Goal: Task Accomplishment & Management: Complete application form

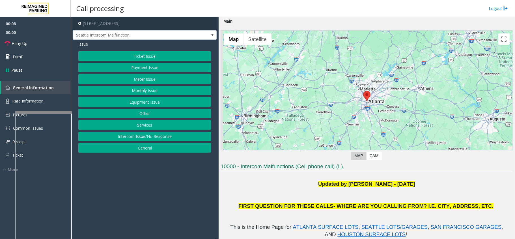
scroll to position [113, 0]
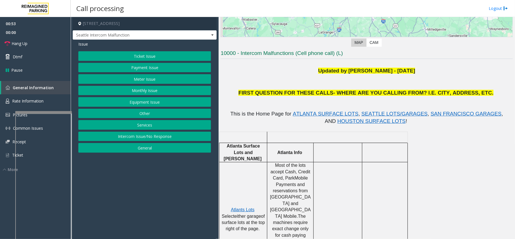
click at [107, 104] on button "Equipment Issue" at bounding box center [144, 102] width 133 height 10
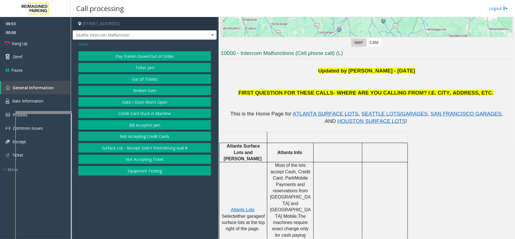
click at [114, 100] on button "Gate / Door Won't Open" at bounding box center [144, 102] width 133 height 10
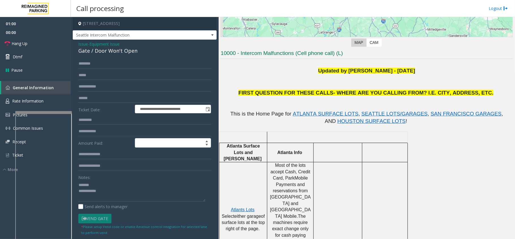
click at [114, 53] on div "Gate / Door Won't Open" at bounding box center [144, 51] width 133 height 8
click at [127, 196] on textarea at bounding box center [141, 190] width 127 height 21
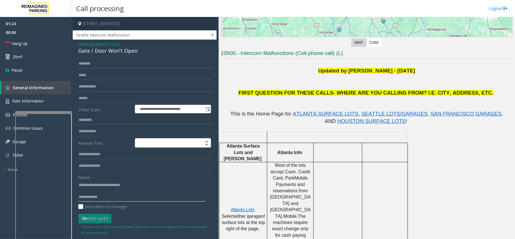
type textarea "**********"
click at [23, 40] on link "Hang Up" at bounding box center [35, 43] width 71 height 13
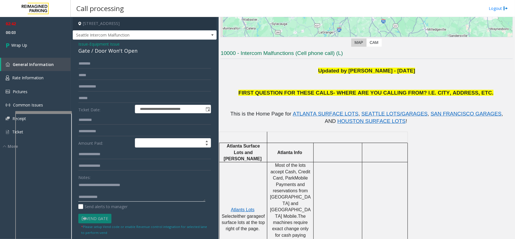
click at [129, 200] on textarea at bounding box center [141, 190] width 127 height 21
click at [118, 36] on span "Seattle Intercom Malfunction" at bounding box center [130, 35] width 115 height 9
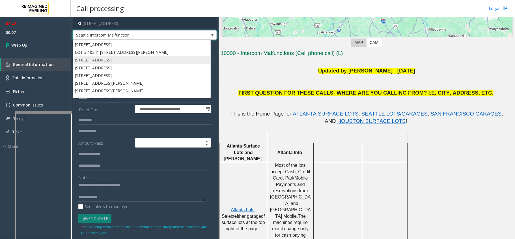
scroll to position [54, 0]
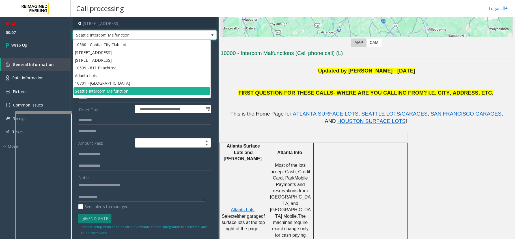
click at [115, 42] on li "10560 - Capital City Club Lot" at bounding box center [141, 45] width 137 height 8
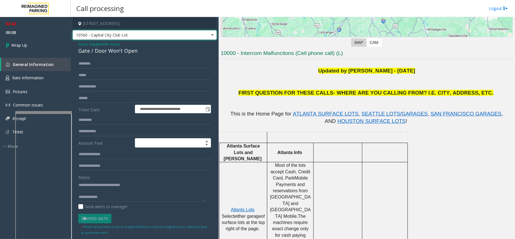
click at [129, 29] on h4 "[STREET_ADDRESS]" at bounding box center [145, 23] width 144 height 13
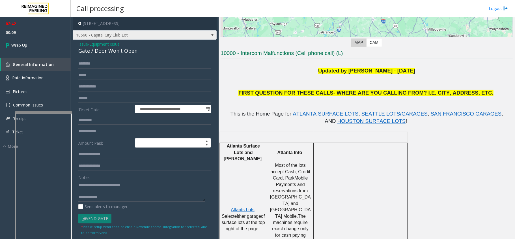
click at [129, 34] on span "10560 - Capital City Club Lot" at bounding box center [130, 35] width 115 height 9
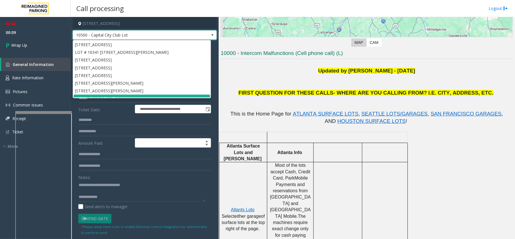
scroll to position [6, 0]
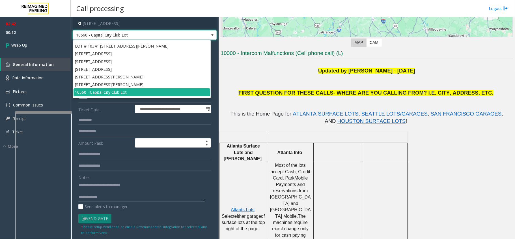
click at [91, 106] on label "Ticket Date:" at bounding box center [105, 109] width 57 height 8
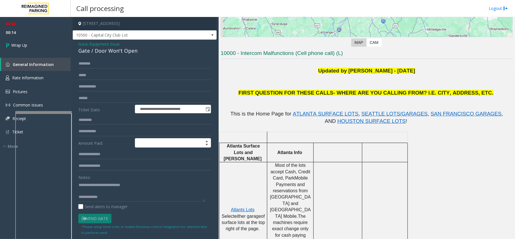
click at [99, 43] on span "Equipment Issue" at bounding box center [104, 44] width 30 height 6
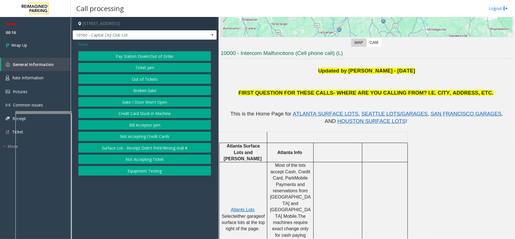
click at [87, 43] on span "Issue" at bounding box center [83, 44] width 10 height 6
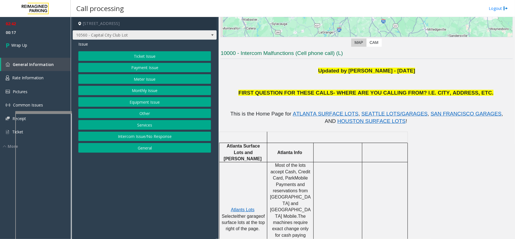
click at [146, 33] on span "10560 - Capital City Club Lot" at bounding box center [130, 35] width 115 height 9
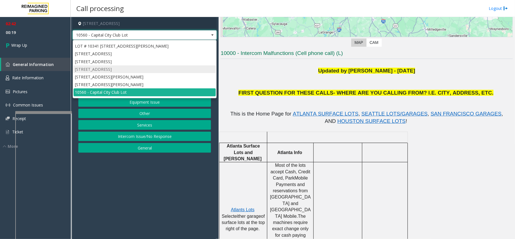
click at [112, 69] on li "[STREET_ADDRESS]" at bounding box center [144, 69] width 142 height 8
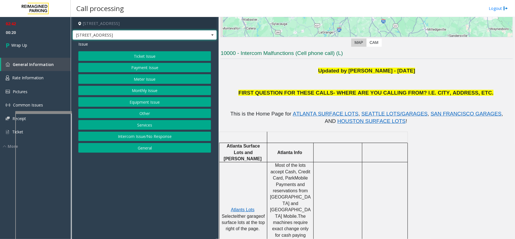
click at [124, 32] on span "[STREET_ADDRESS]" at bounding box center [130, 35] width 115 height 9
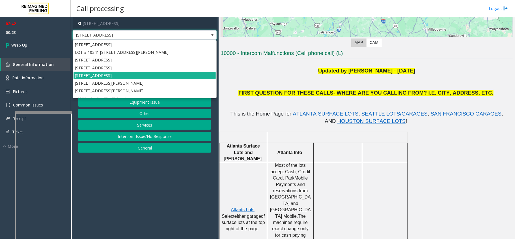
click at [123, 38] on span "[STREET_ADDRESS]" at bounding box center [130, 35] width 115 height 9
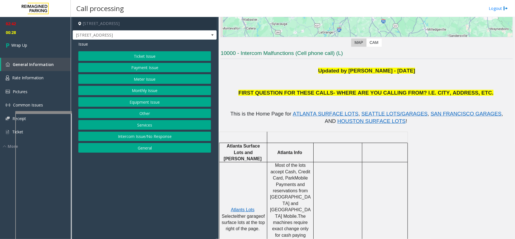
click at [136, 68] on button "Payment Issue" at bounding box center [144, 68] width 133 height 10
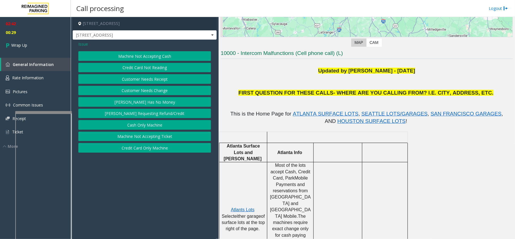
click at [144, 68] on button "Credit Card Not Reading" at bounding box center [144, 68] width 133 height 10
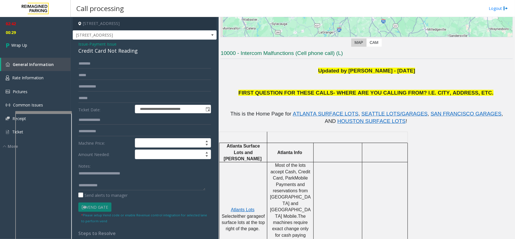
click at [114, 50] on div "Credit Card Not Reading" at bounding box center [144, 51] width 133 height 8
copy div "Credit Card Not Reading"
drag, startPoint x: 91, startPoint y: 173, endPoint x: 155, endPoint y: 182, distance: 65.1
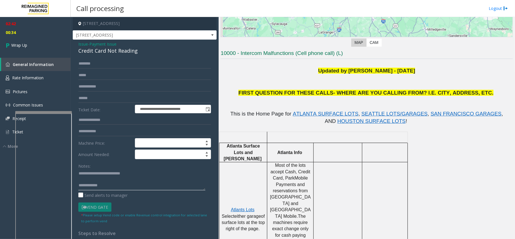
click at [155, 182] on textarea at bounding box center [141, 179] width 127 height 21
paste textarea "*"
click at [120, 188] on textarea at bounding box center [141, 179] width 127 height 21
type textarea "**********"
click at [59, 41] on link "Wrap Up" at bounding box center [35, 45] width 71 height 17
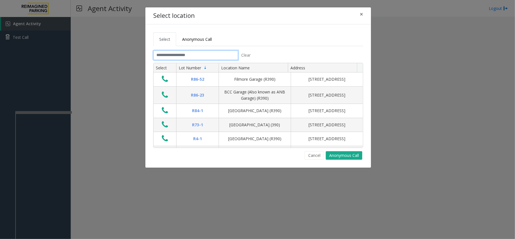
click at [218, 55] on input "text" at bounding box center [195, 55] width 85 height 10
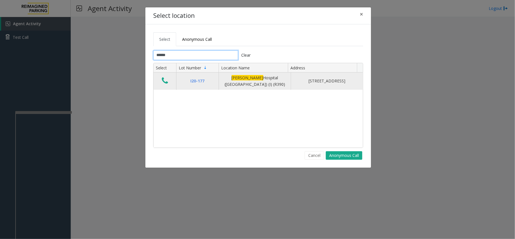
type input "******"
click at [168, 79] on icon "Data table" at bounding box center [165, 81] width 6 height 8
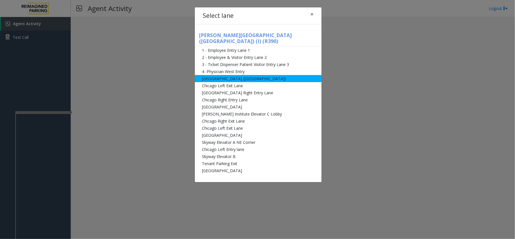
click at [208, 75] on li "[GEOGRAPHIC_DATA] ([GEOGRAPHIC_DATA])" at bounding box center [258, 78] width 127 height 7
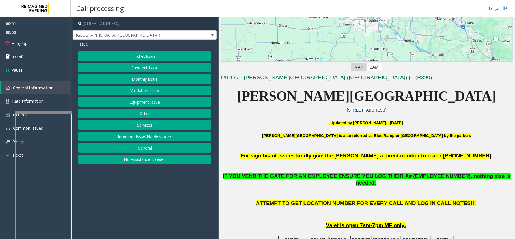
scroll to position [113, 0]
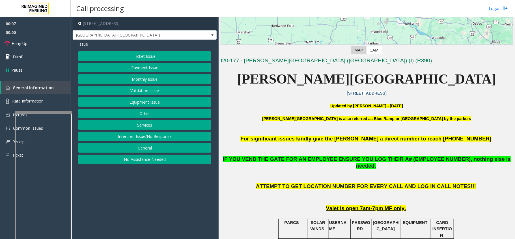
click at [172, 55] on button "Ticket Issue" at bounding box center [144, 56] width 133 height 10
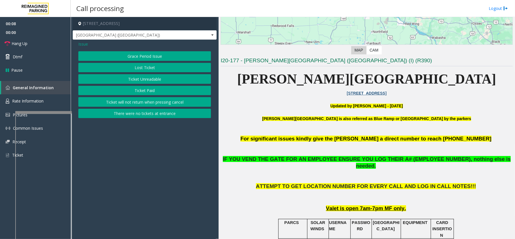
click at [147, 77] on button "Ticket Unreadable" at bounding box center [144, 79] width 133 height 10
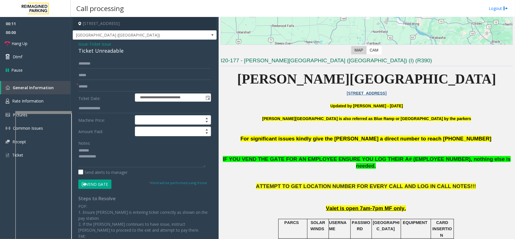
click at [89, 50] on div "Ticket Unreadable" at bounding box center [144, 51] width 133 height 8
click at [116, 85] on input "text" at bounding box center [144, 87] width 133 height 10
type textarea "**********"
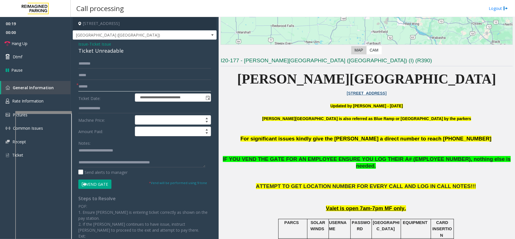
click at [98, 85] on input "text" at bounding box center [144, 87] width 133 height 10
type input "*********"
click at [109, 187] on button "Vend Gate" at bounding box center [94, 184] width 33 height 10
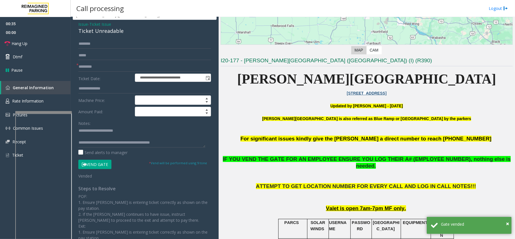
scroll to position [0, 0]
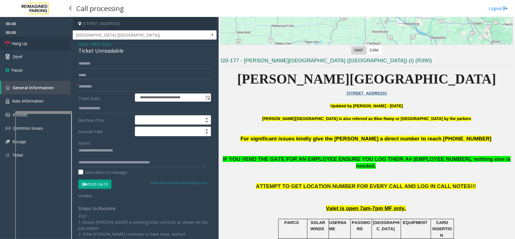
click at [49, 46] on link "Hang Up" at bounding box center [35, 43] width 71 height 13
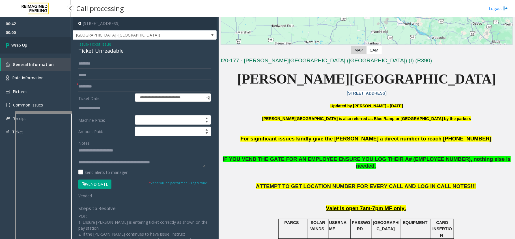
click at [37, 47] on link "Wrap Up" at bounding box center [35, 45] width 71 height 17
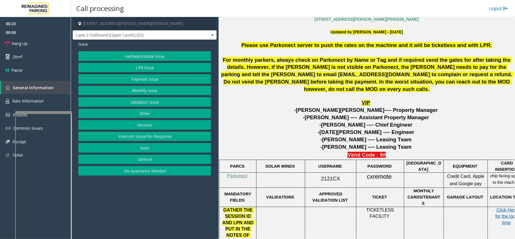
scroll to position [193, 0]
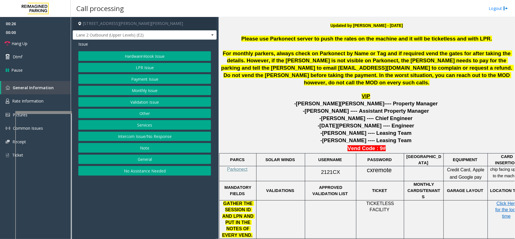
click at [181, 94] on button "Monthly Issue" at bounding box center [144, 91] width 133 height 10
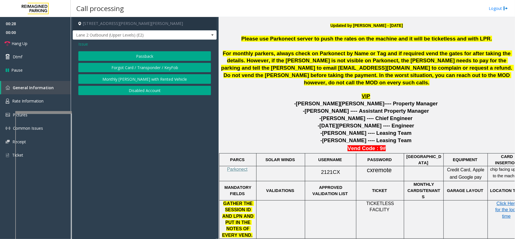
click at [147, 88] on button "Disabled Account" at bounding box center [144, 91] width 133 height 10
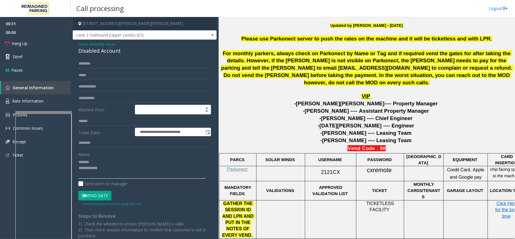
type textarea "**********"
click at [94, 90] on input "text" at bounding box center [144, 87] width 133 height 10
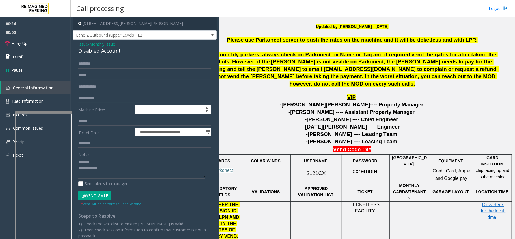
scroll to position [189, 20]
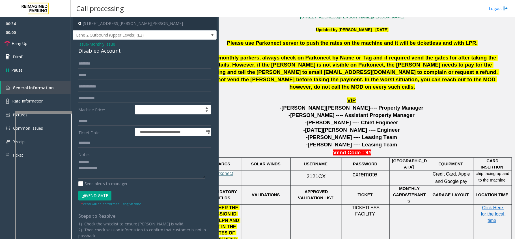
drag, startPoint x: 300, startPoint y: 154, endPoint x: 325, endPoint y: 148, distance: 25.6
click at [415, 144] on p "-[PERSON_NAME] ---- Leasing Team" at bounding box center [352, 144] width 292 height 7
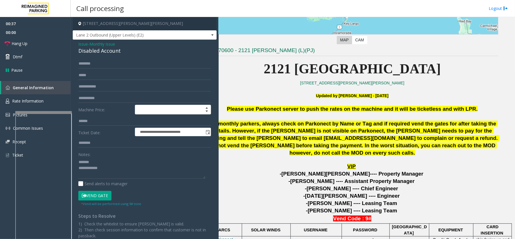
scroll to position [114, 20]
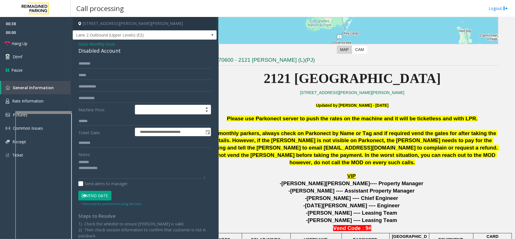
drag, startPoint x: 415, startPoint y: 144, endPoint x: 352, endPoint y: 162, distance: 65.5
click at [457, 179] on p "VIP" at bounding box center [352, 175] width 292 height 7
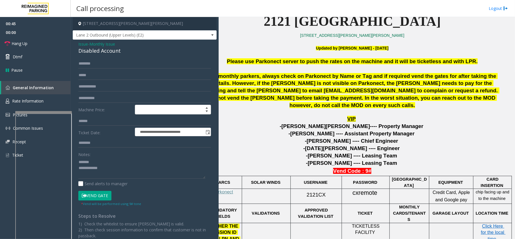
scroll to position [189, 20]
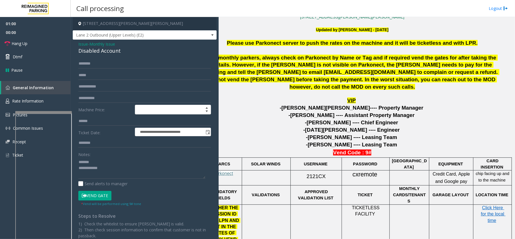
click at [105, 46] on span "Monthly Issue" at bounding box center [102, 44] width 26 height 6
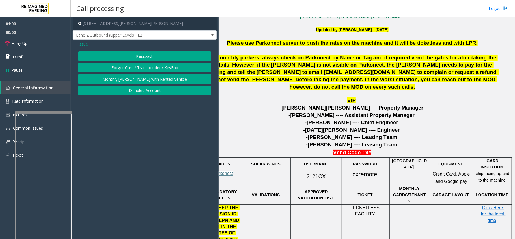
click at [88, 44] on div "Issue" at bounding box center [144, 44] width 133 height 6
click at [85, 46] on span "Issue" at bounding box center [83, 44] width 10 height 6
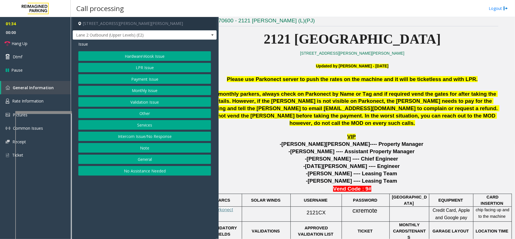
scroll to position [152, 20]
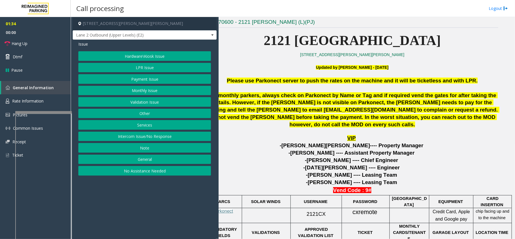
drag, startPoint x: 488, startPoint y: 176, endPoint x: 434, endPoint y: 180, distance: 53.9
drag, startPoint x: 434, startPoint y: 180, endPoint x: 337, endPoint y: 169, distance: 97.9
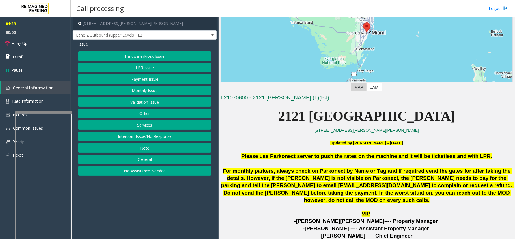
scroll to position [38, 0]
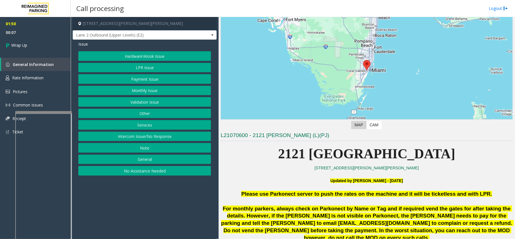
click at [144, 59] on button "Hardware\Kiosk Issue" at bounding box center [144, 56] width 133 height 10
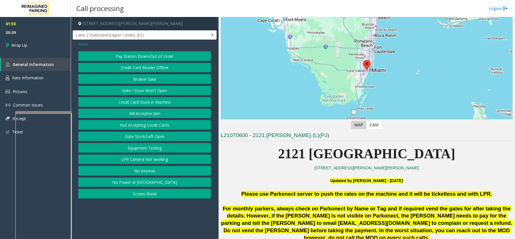
click at [143, 93] on button "Gate / Door Won't Open" at bounding box center [144, 91] width 133 height 10
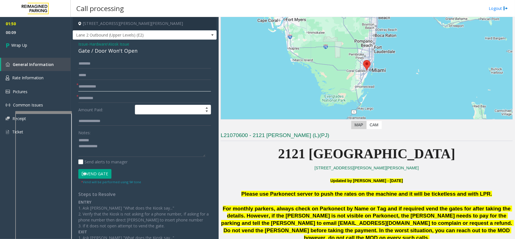
click at [94, 86] on input "text" at bounding box center [144, 87] width 133 height 10
type input "**"
click at [94, 92] on form "* ** * Amount Paid: Notes: Send alerts to manager Vend Gate * Vend will be perf…" at bounding box center [144, 121] width 133 height 125
click at [94, 95] on input "text" at bounding box center [144, 98] width 133 height 10
type input "**"
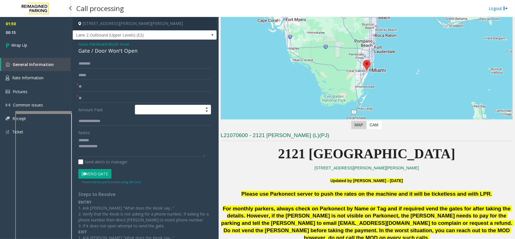
click at [84, 49] on div "Gate / Door Won't Open" at bounding box center [144, 51] width 133 height 8
click at [135, 151] on textarea at bounding box center [141, 145] width 127 height 21
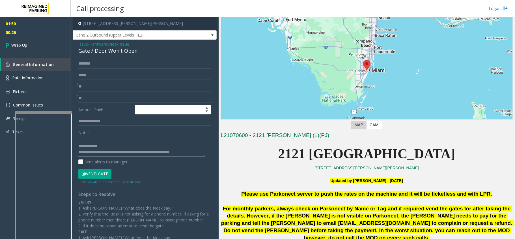
click at [128, 151] on textarea at bounding box center [141, 145] width 127 height 21
type textarea "**********"
click at [53, 41] on link "Wrap Up" at bounding box center [35, 45] width 71 height 17
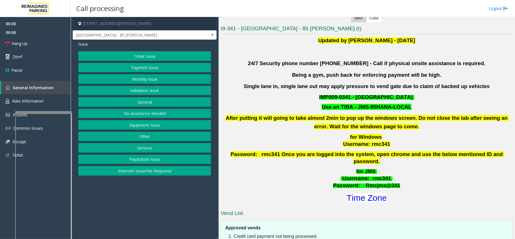
scroll to position [151, 0]
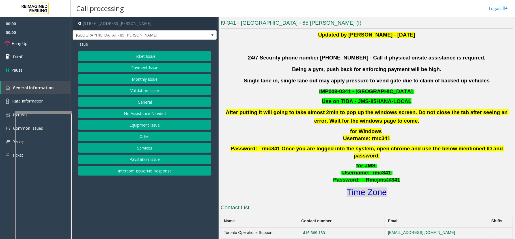
click at [347, 189] on font "Time Zone" at bounding box center [367, 191] width 40 height 9
click at [148, 94] on button "Validation Issue" at bounding box center [144, 91] width 133 height 10
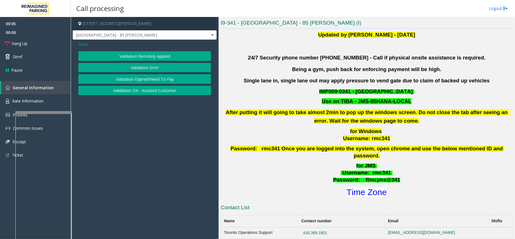
click at [149, 68] on button "Validation Error" at bounding box center [144, 68] width 133 height 10
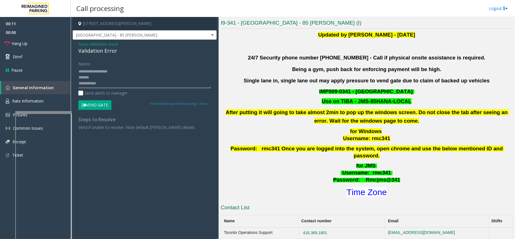
click at [119, 83] on textarea at bounding box center [144, 77] width 133 height 21
click at [105, 77] on textarea at bounding box center [144, 77] width 133 height 21
click at [116, 80] on textarea at bounding box center [144, 77] width 133 height 21
click at [116, 82] on textarea at bounding box center [144, 77] width 133 height 21
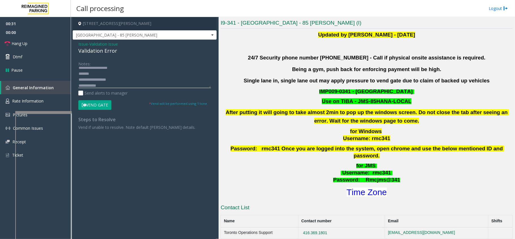
click at [116, 82] on textarea at bounding box center [144, 77] width 133 height 21
click at [116, 84] on textarea at bounding box center [144, 77] width 133 height 21
click at [105, 77] on textarea at bounding box center [144, 77] width 133 height 21
click at [121, 84] on textarea at bounding box center [144, 77] width 133 height 21
click at [111, 71] on textarea at bounding box center [144, 77] width 133 height 21
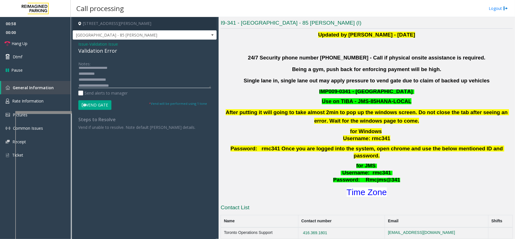
type textarea "**********"
click at [102, 106] on button "Vend Gate" at bounding box center [94, 105] width 33 height 10
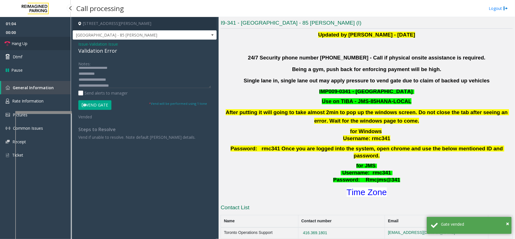
click at [47, 45] on link "Hang Up" at bounding box center [35, 43] width 71 height 13
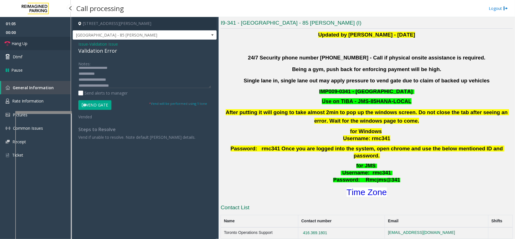
click at [47, 45] on link "Hang Up" at bounding box center [35, 43] width 71 height 13
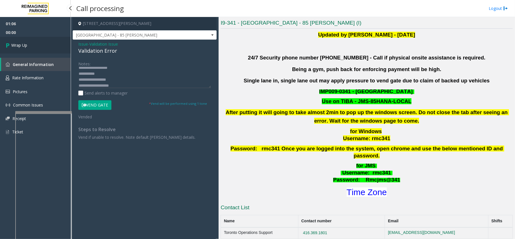
click at [47, 45] on link "Wrap Up" at bounding box center [35, 45] width 71 height 17
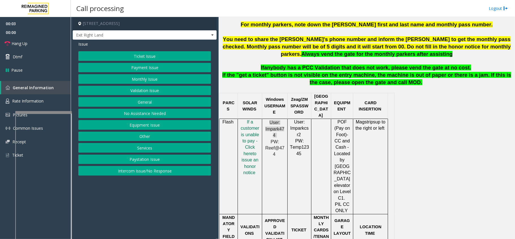
scroll to position [264, 0]
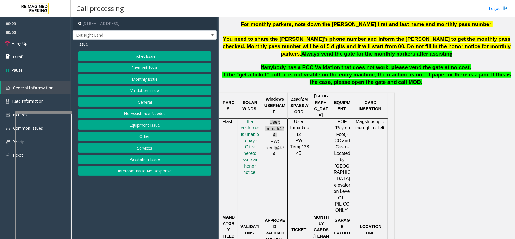
click at [140, 67] on button "Payment Issue" at bounding box center [144, 68] width 133 height 10
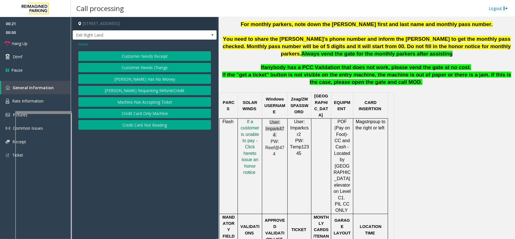
click at [151, 56] on button "Customer Needs Receipt" at bounding box center [144, 56] width 133 height 10
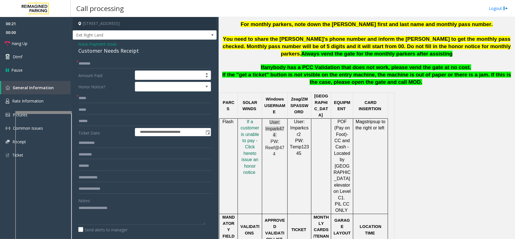
click at [98, 40] on div "**********" at bounding box center [145, 170] width 144 height 261
click at [98, 42] on span "Payment Issue" at bounding box center [102, 44] width 27 height 6
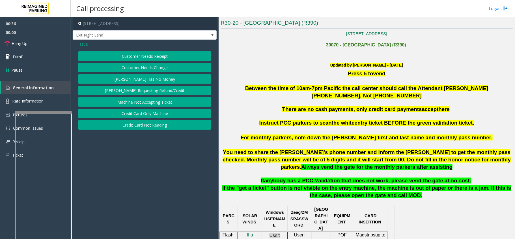
scroll to position [188, 0]
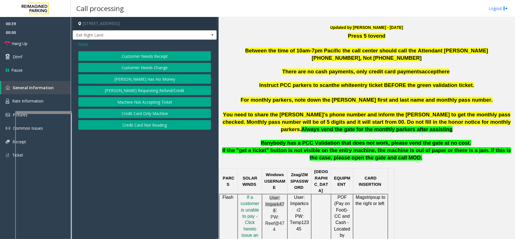
click at [146, 124] on button "Credit Card Not Reading" at bounding box center [144, 125] width 133 height 10
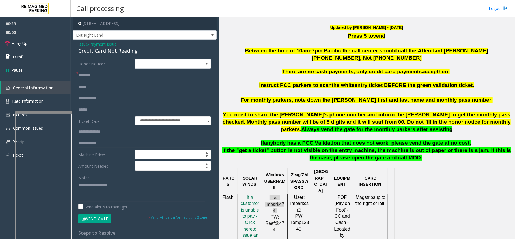
click at [90, 81] on form "**********" at bounding box center [144, 141] width 133 height 164
click at [96, 74] on input "text" at bounding box center [144, 75] width 133 height 10
click at [244, 209] on span "f a customer is unable to pay - Click her" at bounding box center [250, 212] width 19 height 36
click at [122, 76] on input "text" at bounding box center [144, 75] width 133 height 10
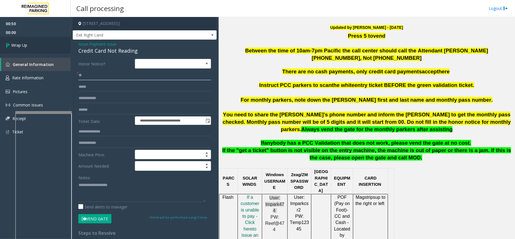
type input "**"
click at [97, 51] on div "Credit Card Not Reading" at bounding box center [144, 51] width 133 height 8
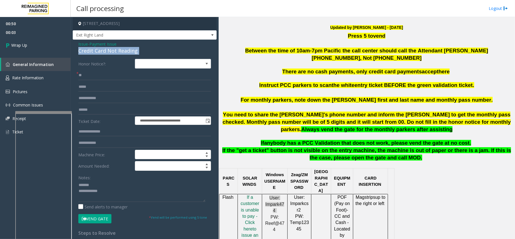
click at [97, 51] on div "Credit Card Not Reading" at bounding box center [144, 51] width 133 height 8
type textarea "**********"
click at [57, 31] on span "00:08" at bounding box center [35, 32] width 71 height 9
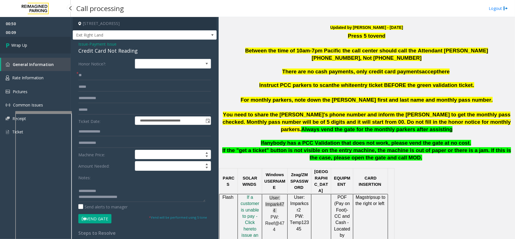
click at [46, 51] on link "Wrap Up" at bounding box center [35, 45] width 71 height 17
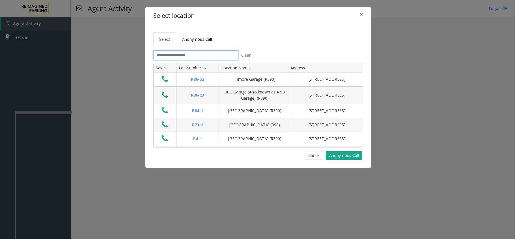
click at [178, 56] on input "text" at bounding box center [195, 55] width 85 height 10
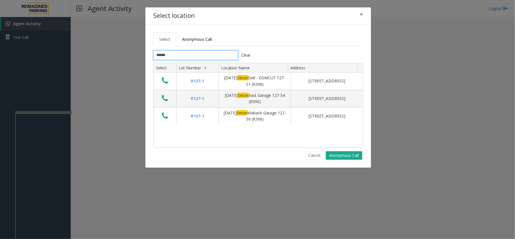
type input "*****"
click at [361, 15] on span "×" at bounding box center [361, 14] width 3 height 8
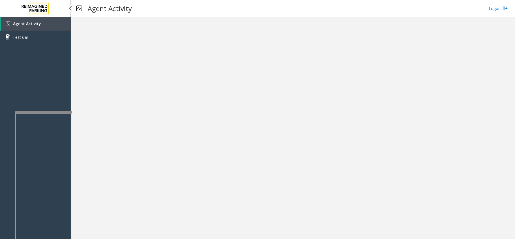
click at [46, 22] on link "Agent Activity" at bounding box center [36, 24] width 70 height 14
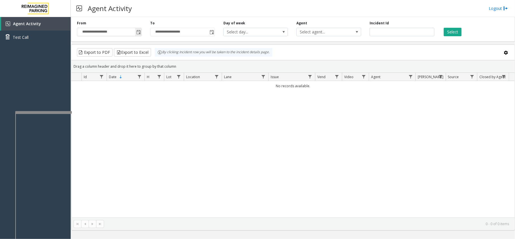
click at [137, 33] on span "Toggle popup" at bounding box center [138, 32] width 5 height 5
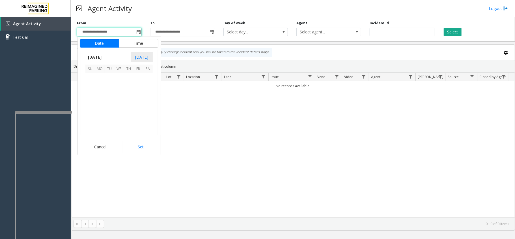
scroll to position [101379, 0]
click at [120, 108] on span "20" at bounding box center [119, 107] width 10 height 10
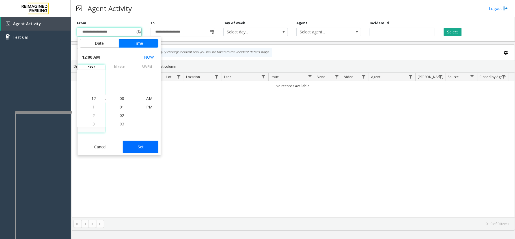
click at [152, 146] on button "Set" at bounding box center [141, 146] width 36 height 12
type input "**********"
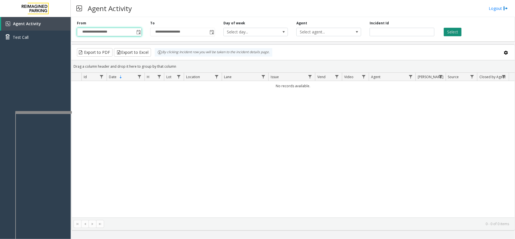
click at [460, 32] on button "Select" at bounding box center [452, 32] width 18 height 8
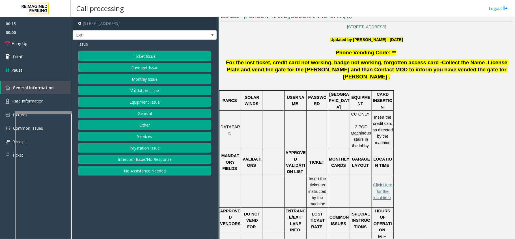
scroll to position [151, 0]
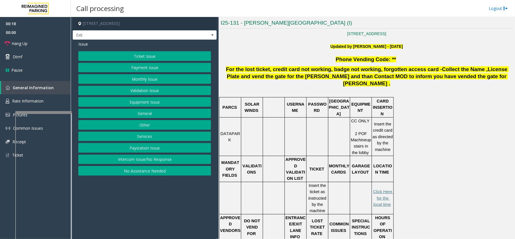
click at [154, 59] on button "Ticket Issue" at bounding box center [144, 56] width 133 height 10
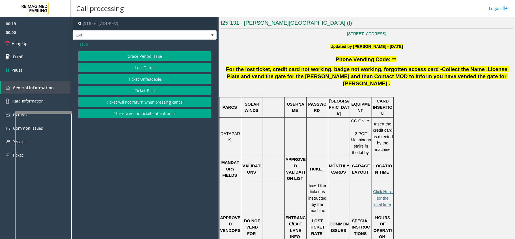
click at [145, 71] on button "Lost Ticket" at bounding box center [144, 68] width 133 height 10
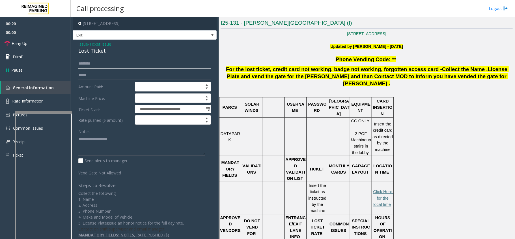
click at [109, 64] on input "text" at bounding box center [144, 64] width 133 height 10
click at [82, 64] on input "********" at bounding box center [144, 64] width 133 height 10
type input "********"
click at [91, 134] on div "Notes:" at bounding box center [144, 140] width 133 height 29
click at [90, 141] on textarea at bounding box center [141, 144] width 127 height 21
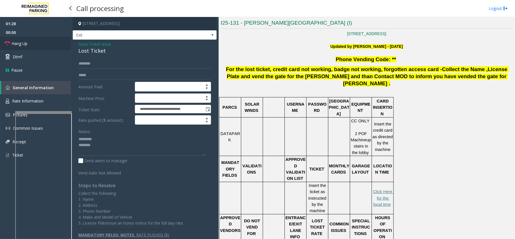
click at [56, 47] on link "Hang Up" at bounding box center [35, 43] width 71 height 13
click at [85, 51] on div "Lost Ticket" at bounding box center [144, 51] width 133 height 8
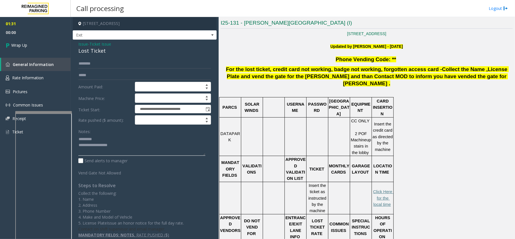
click at [103, 151] on textarea at bounding box center [141, 144] width 127 height 21
type textarea "**********"
click at [60, 47] on link "Wrap Up" at bounding box center [35, 45] width 71 height 17
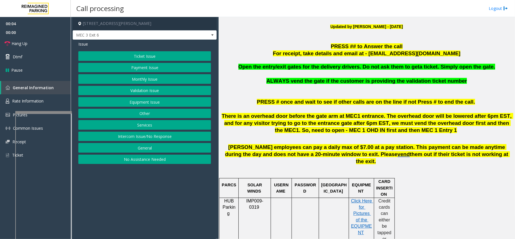
scroll to position [151, 0]
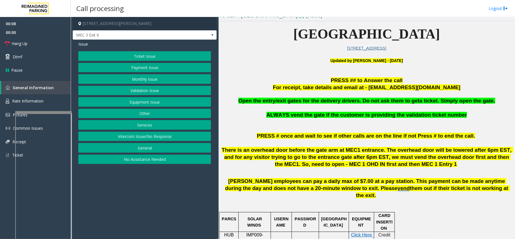
click at [156, 105] on button "Equipment Issue" at bounding box center [144, 102] width 133 height 10
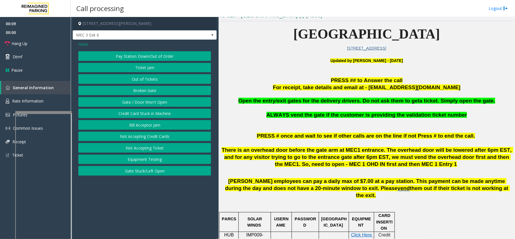
click at [156, 105] on button "Gate / Door Won't Open" at bounding box center [144, 102] width 133 height 10
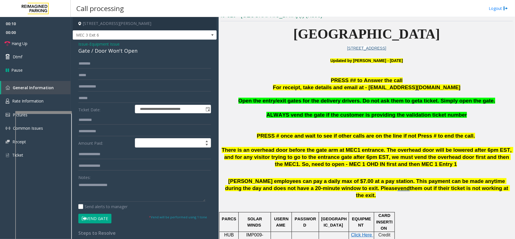
click at [99, 41] on span "Equipment Issue" at bounding box center [104, 44] width 30 height 6
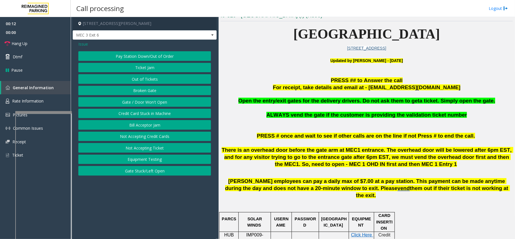
click at [85, 43] on span "Issue" at bounding box center [83, 44] width 10 height 6
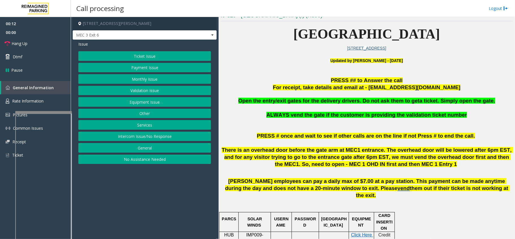
click at [152, 99] on button "Equipment Issue" at bounding box center [144, 102] width 133 height 10
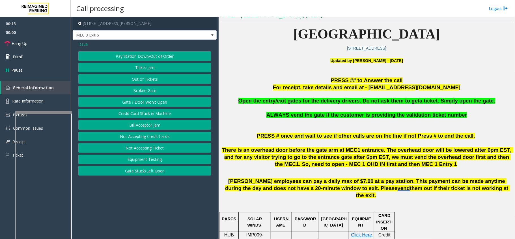
click at [142, 103] on button "Gate / Door Won't Open" at bounding box center [144, 102] width 133 height 10
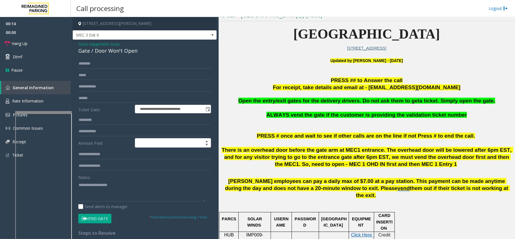
click at [128, 57] on div "**********" at bounding box center [145, 180] width 144 height 281
type textarea "**********"
click at [124, 57] on div "**********" at bounding box center [145, 180] width 144 height 281
click at [124, 60] on input "text" at bounding box center [144, 64] width 133 height 10
click at [89, 65] on input "******" at bounding box center [144, 64] width 133 height 10
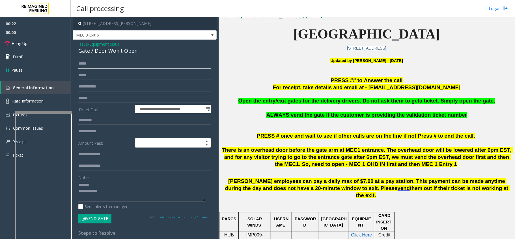
click at [98, 66] on input "*****" at bounding box center [144, 64] width 133 height 10
type input "*"
type input "****"
click at [118, 50] on div "Gate / Door Won't Open" at bounding box center [144, 51] width 133 height 8
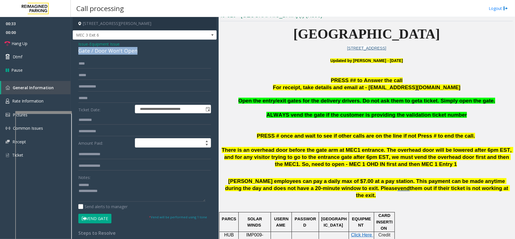
click at [118, 50] on div "Gate / Door Won't Open" at bounding box center [144, 51] width 133 height 8
click at [99, 214] on button "Vend Gate" at bounding box center [94, 218] width 33 height 10
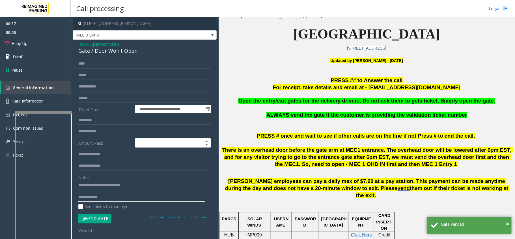
click at [107, 197] on textarea at bounding box center [141, 190] width 127 height 21
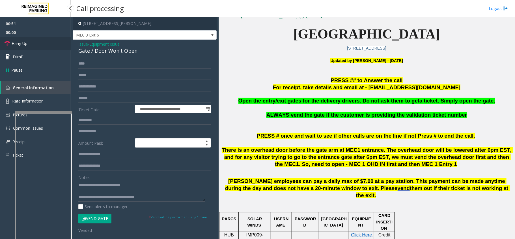
click at [27, 49] on link "Hang Up" at bounding box center [35, 43] width 71 height 13
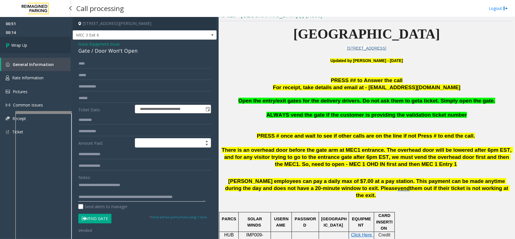
type textarea "**********"
click at [36, 43] on link "Wrap Up" at bounding box center [35, 45] width 71 height 17
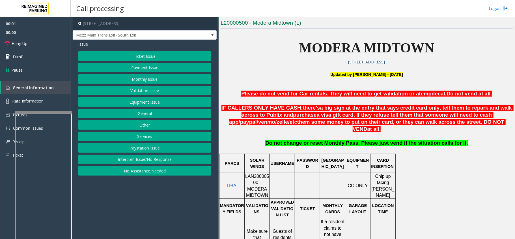
scroll to position [188, 0]
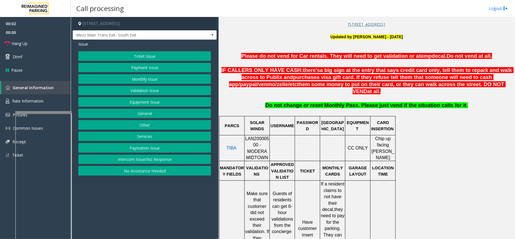
click at [246, 136] on span "LAN20000500 - MODERA MIDTOWN" at bounding box center [257, 148] width 24 height 24
copy span "LAN20000500"
click at [153, 94] on button "Validation Issue" at bounding box center [144, 91] width 133 height 10
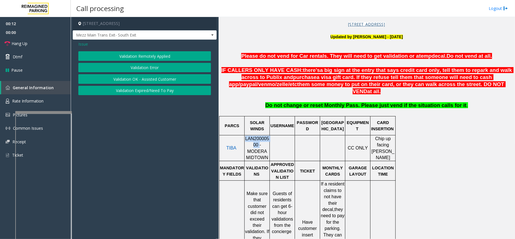
click at [159, 70] on button "Validation Error" at bounding box center [144, 68] width 133 height 10
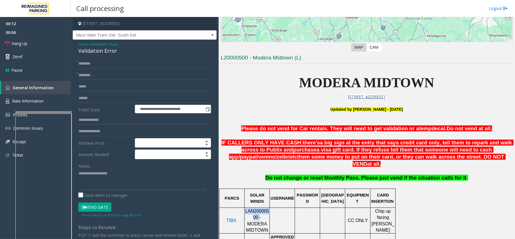
scroll to position [113, 0]
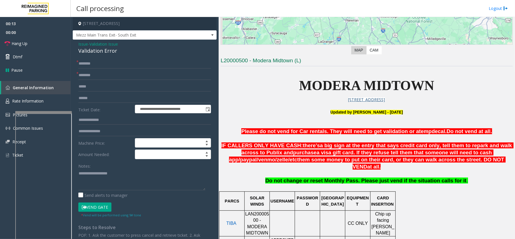
click at [321, 83] on span "MODERA MIDTOWN" at bounding box center [366, 85] width 135 height 15
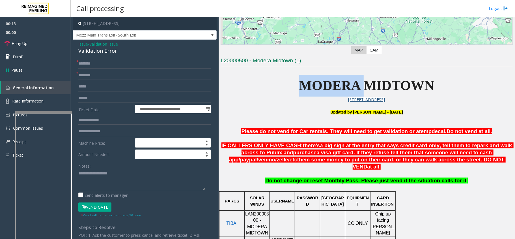
click at [321, 83] on span "MODERA MIDTOWN" at bounding box center [366, 85] width 135 height 15
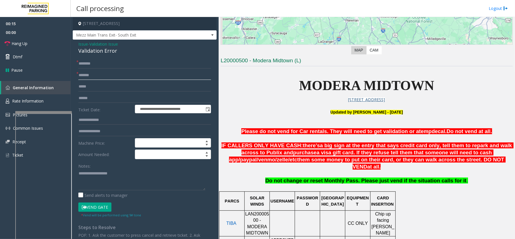
type input "******"
click at [92, 183] on textarea at bounding box center [141, 179] width 127 height 21
click at [89, 112] on label "Ticket Date:" at bounding box center [105, 109] width 57 height 8
click at [89, 117] on input "text" at bounding box center [144, 120] width 133 height 10
click at [92, 55] on div "Validation Error" at bounding box center [144, 51] width 133 height 8
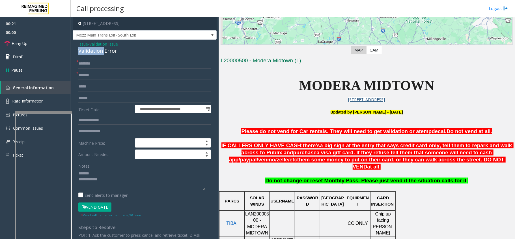
click at [92, 55] on div "Validation Error" at bounding box center [144, 51] width 133 height 8
click at [127, 187] on textarea at bounding box center [141, 179] width 127 height 21
type textarea "**********"
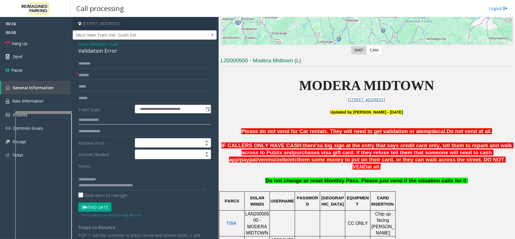
click at [102, 117] on input "text" at bounding box center [144, 120] width 133 height 10
type input "******"
click at [116, 183] on textarea at bounding box center [141, 179] width 127 height 21
click at [113, 174] on textarea at bounding box center [141, 179] width 127 height 21
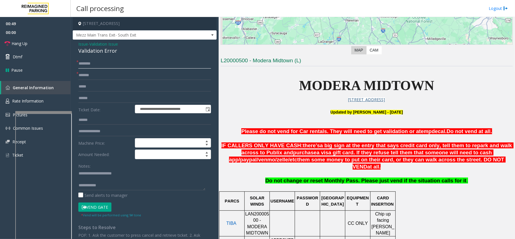
click at [105, 66] on input "text" at bounding box center [144, 64] width 133 height 10
type input "*****"
click at [93, 100] on input "text" at bounding box center [144, 98] width 133 height 10
click at [95, 178] on textarea at bounding box center [141, 179] width 127 height 21
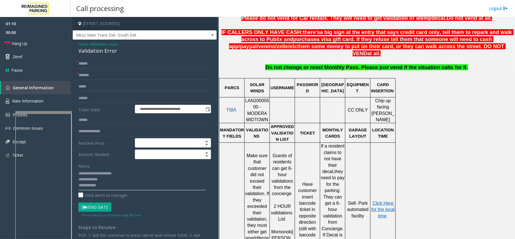
scroll to position [264, 0]
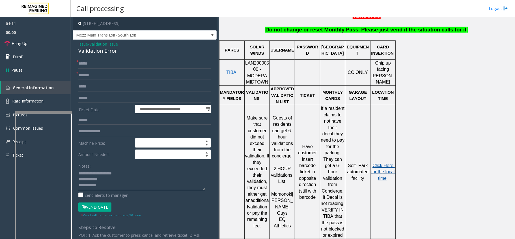
type textarea "**********"
click at [384, 163] on span "Click Here for the local time" at bounding box center [383, 172] width 25 height 18
click at [100, 98] on input "text" at bounding box center [144, 98] width 133 height 10
type input "*******"
click at [104, 178] on textarea at bounding box center [141, 179] width 127 height 21
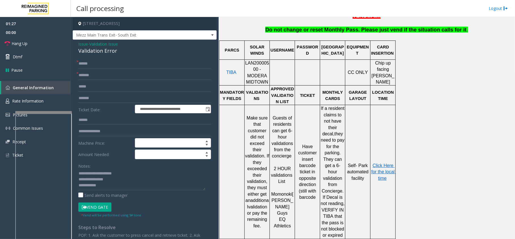
click at [97, 207] on button "Vend Gate" at bounding box center [94, 207] width 33 height 10
click at [115, 178] on textarea at bounding box center [141, 179] width 127 height 21
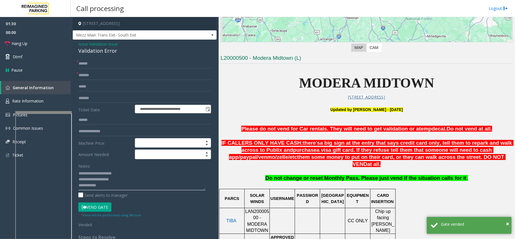
scroll to position [113, 0]
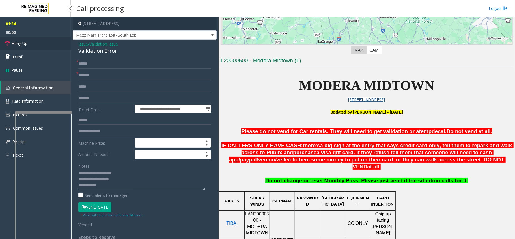
type textarea "**********"
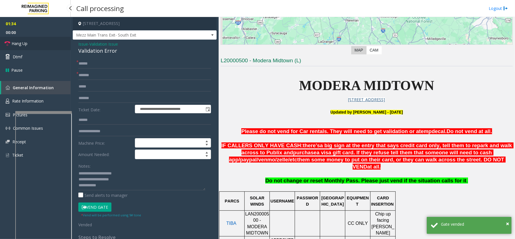
click at [42, 41] on link "Hang Up" at bounding box center [35, 43] width 71 height 13
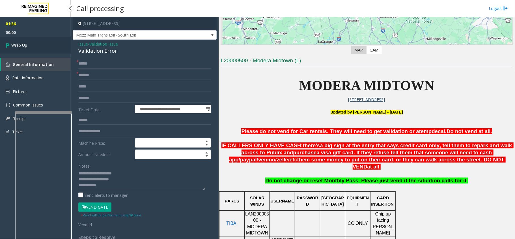
click at [41, 43] on link "Wrap Up" at bounding box center [35, 45] width 71 height 17
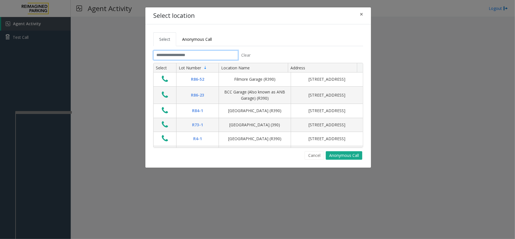
click at [195, 57] on input "text" at bounding box center [195, 55] width 85 height 10
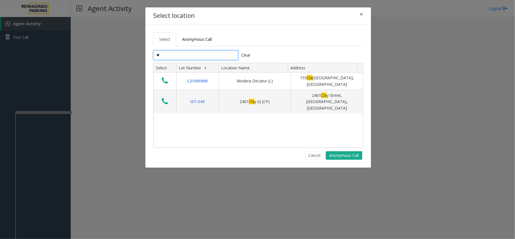
type input "*"
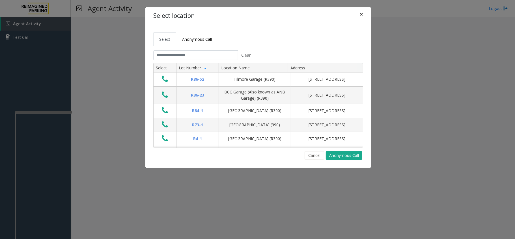
click at [360, 19] on button "×" at bounding box center [361, 14] width 11 height 14
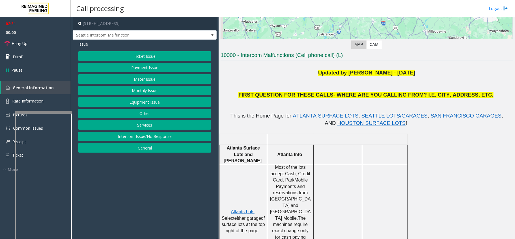
scroll to position [75, 0]
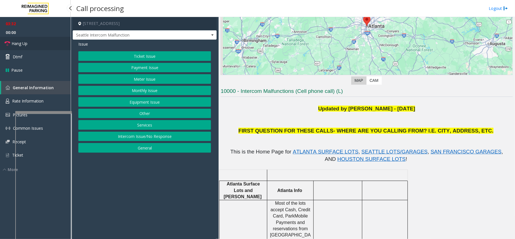
click at [18, 44] on span "Hang Up" at bounding box center [20, 43] width 16 height 6
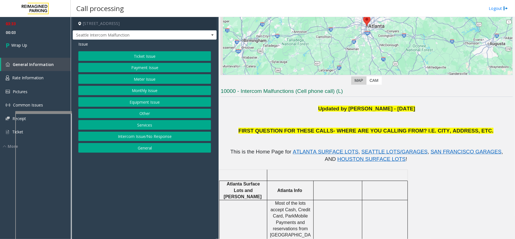
click at [138, 105] on button "Equipment Issue" at bounding box center [144, 102] width 133 height 10
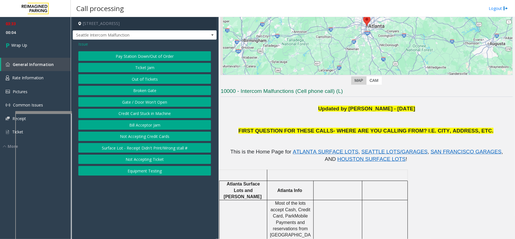
click at [138, 102] on button "Gate / Door Won't Open" at bounding box center [144, 102] width 133 height 10
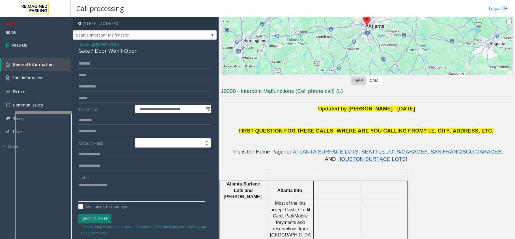
click at [85, 185] on textarea at bounding box center [141, 190] width 127 height 21
click at [105, 56] on div "**********" at bounding box center [145, 159] width 144 height 239
click at [106, 54] on div "Gate / Door Won't Open" at bounding box center [144, 51] width 133 height 8
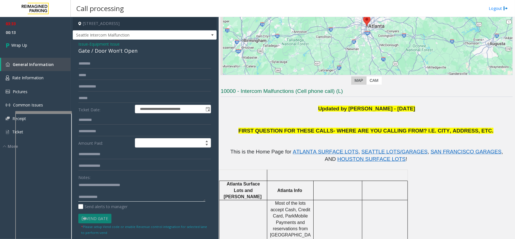
click at [128, 199] on textarea at bounding box center [141, 190] width 127 height 21
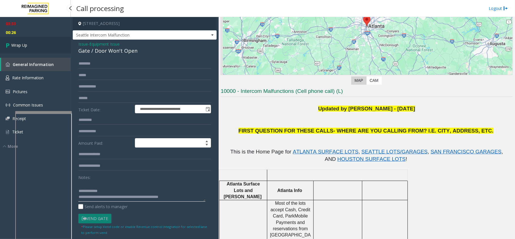
type textarea "**********"
click at [46, 49] on link "Wrap Up" at bounding box center [35, 45] width 71 height 17
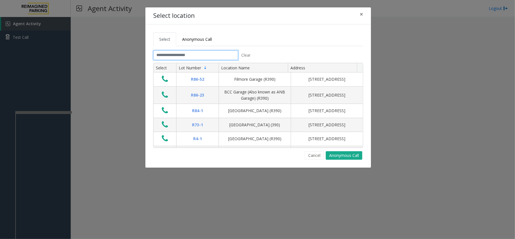
click at [190, 55] on input "text" at bounding box center [195, 55] width 85 height 10
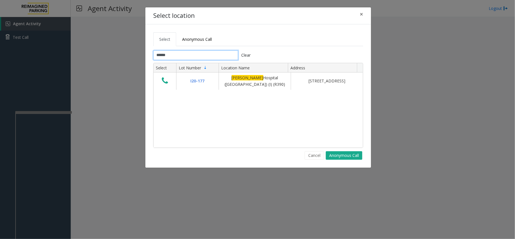
type input "******"
click at [355, 17] on div "Select location ×" at bounding box center [258, 15] width 226 height 17
drag, startPoint x: 360, startPoint y: 16, endPoint x: 355, endPoint y: 10, distance: 7.5
click at [360, 16] on span "×" at bounding box center [361, 14] width 3 height 8
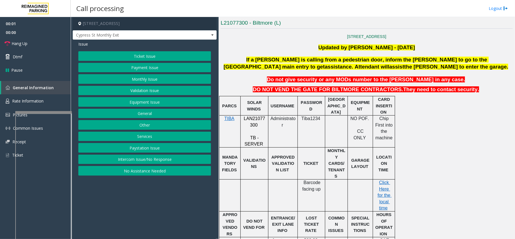
scroll to position [188, 0]
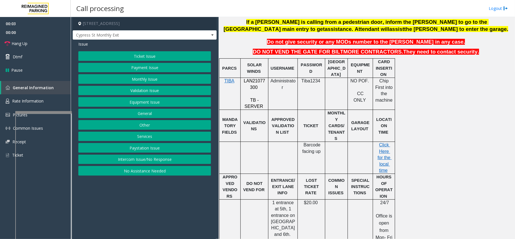
click at [257, 81] on span "LAN21077300" at bounding box center [254, 83] width 21 height 11
copy p "LAN21077300"
click at [173, 33] on span "Cypress St Monthly Exit" at bounding box center [130, 35] width 115 height 9
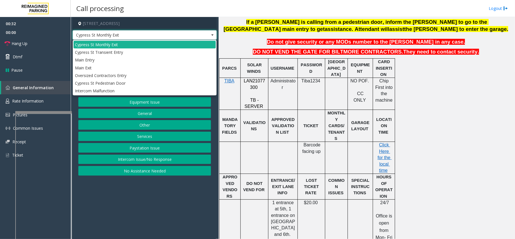
click at [173, 33] on span "Cypress St Monthly Exit" at bounding box center [130, 35] width 115 height 9
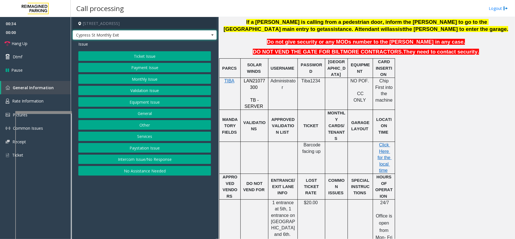
click at [173, 34] on span "Cypress St Monthly Exit" at bounding box center [130, 35] width 115 height 9
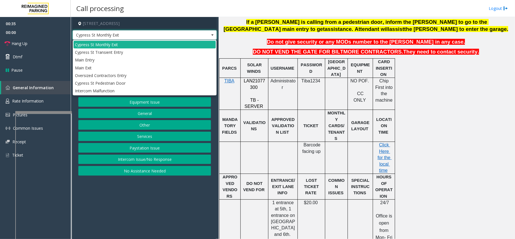
click at [173, 34] on span "Cypress St Monthly Exit" at bounding box center [130, 35] width 115 height 9
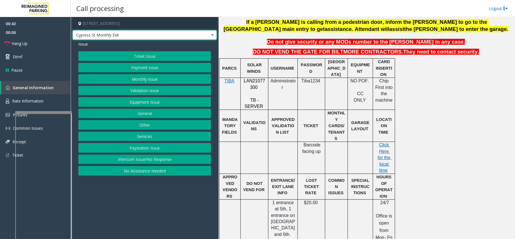
click at [173, 34] on span "Cypress St Monthly Exit" at bounding box center [130, 35] width 115 height 9
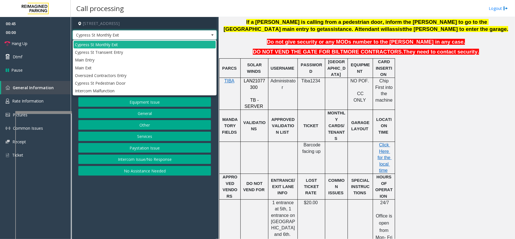
click at [173, 34] on span "Cypress St Monthly Exit" at bounding box center [130, 35] width 115 height 9
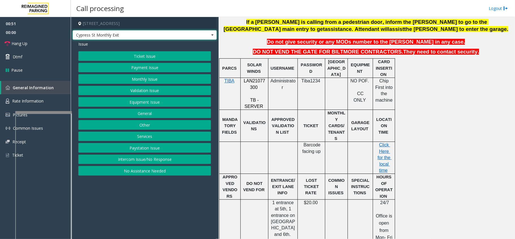
click at [173, 34] on span "Cypress St Monthly Exit" at bounding box center [130, 35] width 115 height 9
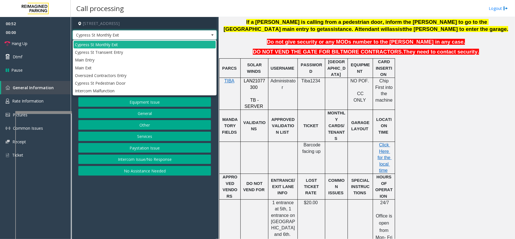
click at [173, 34] on span "Cypress St Monthly Exit" at bounding box center [130, 35] width 115 height 9
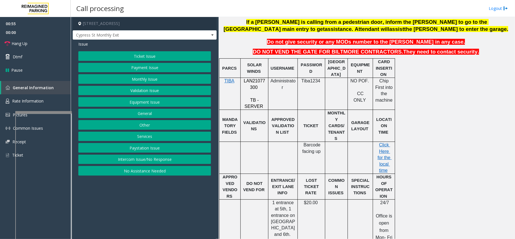
click at [140, 68] on button "Payment Issue" at bounding box center [144, 68] width 133 height 10
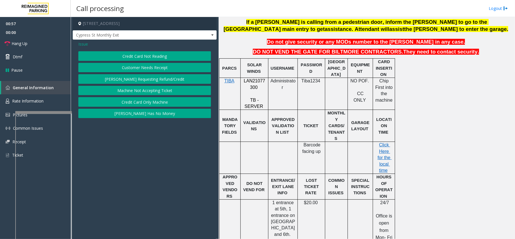
click at [85, 43] on span "Issue" at bounding box center [83, 44] width 10 height 6
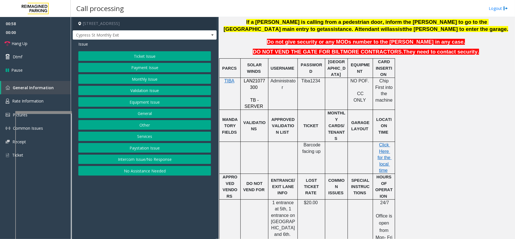
click at [131, 60] on button "Ticket Issue" at bounding box center [144, 56] width 133 height 10
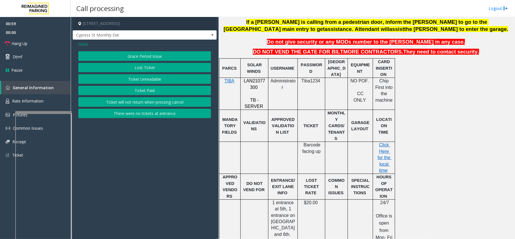
click at [137, 77] on button "Ticket Unreadable" at bounding box center [144, 79] width 133 height 10
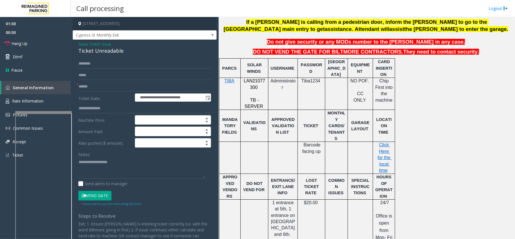
click at [109, 44] on span "Ticket Issue" at bounding box center [100, 44] width 22 height 6
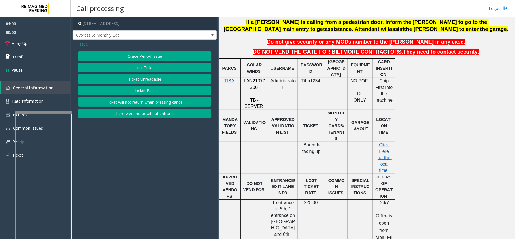
click at [79, 43] on span "Issue" at bounding box center [83, 44] width 10 height 6
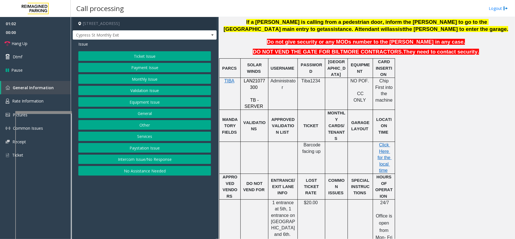
click at [142, 102] on button "Equipment Issue" at bounding box center [144, 102] width 133 height 10
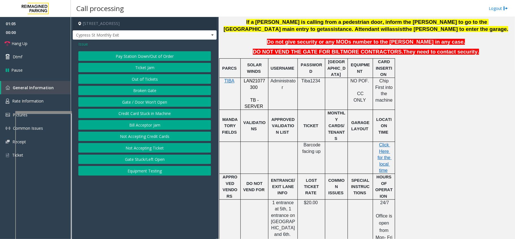
click at [134, 102] on button "Gate / Door Won't Open" at bounding box center [144, 102] width 133 height 10
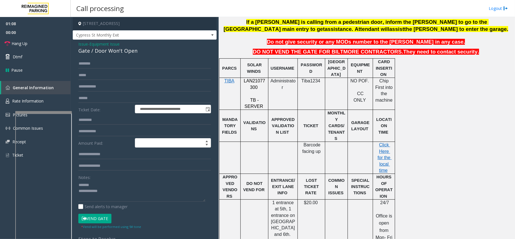
click at [106, 55] on div "**********" at bounding box center [145, 180] width 144 height 281
click at [112, 51] on div "Gate / Door Won't Open" at bounding box center [144, 51] width 133 height 8
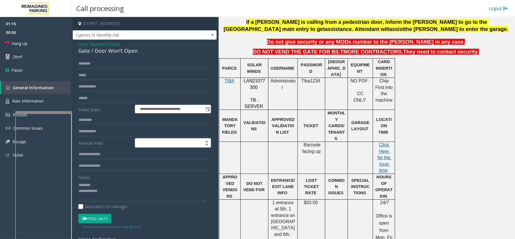
click at [104, 50] on div "Gate / Door Won't Open" at bounding box center [144, 51] width 133 height 8
click at [133, 198] on textarea at bounding box center [141, 190] width 127 height 21
click at [38, 46] on link "Hang Up" at bounding box center [35, 43] width 71 height 13
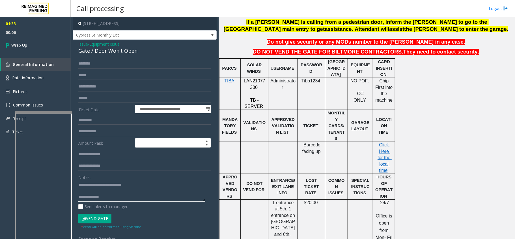
click at [136, 194] on textarea at bounding box center [141, 190] width 127 height 21
type textarea "**********"
click at [111, 45] on span "Equipment Issue" at bounding box center [104, 44] width 30 height 6
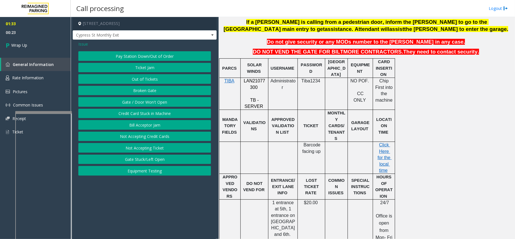
click at [80, 43] on span "Issue" at bounding box center [83, 44] width 10 height 6
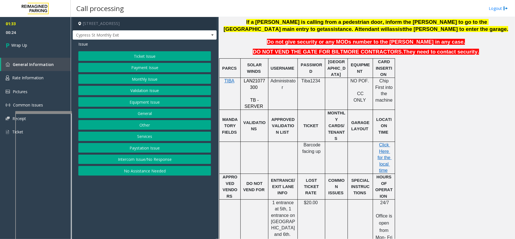
click at [132, 123] on button "Other" at bounding box center [144, 125] width 133 height 10
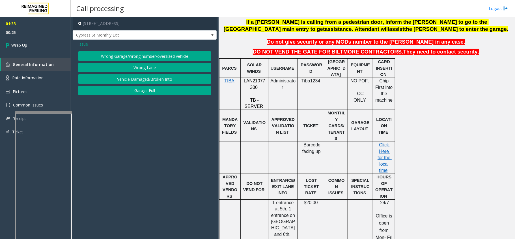
click at [125, 71] on button "Wrong Lane" at bounding box center [144, 68] width 133 height 10
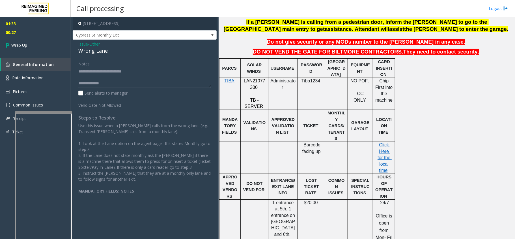
drag, startPoint x: 91, startPoint y: 70, endPoint x: 149, endPoint y: 77, distance: 58.0
click at [149, 77] on textarea at bounding box center [144, 77] width 133 height 21
click at [87, 52] on div "Wrong Lane" at bounding box center [144, 51] width 133 height 8
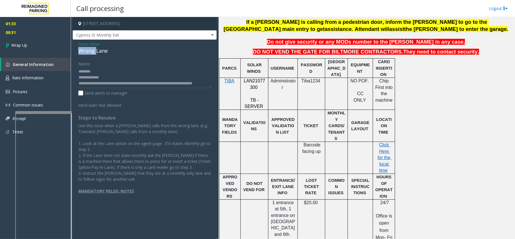
click at [87, 52] on div "Wrong Lane" at bounding box center [144, 51] width 133 height 8
click at [78, 74] on textarea at bounding box center [144, 77] width 133 height 21
click at [78, 76] on textarea at bounding box center [144, 77] width 133 height 21
type textarea "**********"
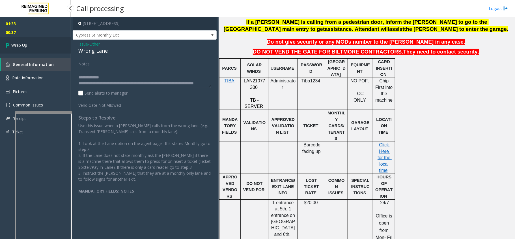
click at [58, 46] on link "Wrap Up" at bounding box center [35, 45] width 71 height 17
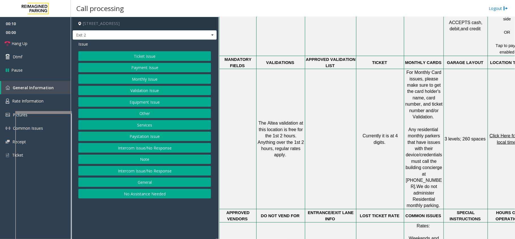
scroll to position [414, 20]
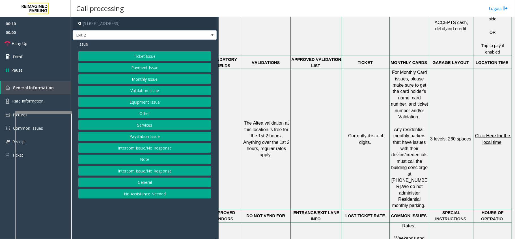
drag, startPoint x: 305, startPoint y: 139, endPoint x: 363, endPoint y: 139, distance: 58.8
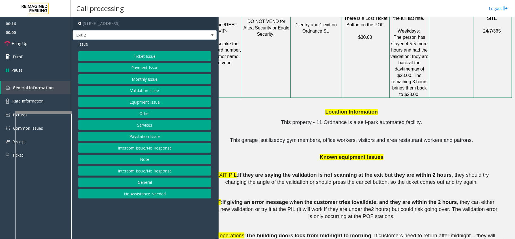
scroll to position [678, 0]
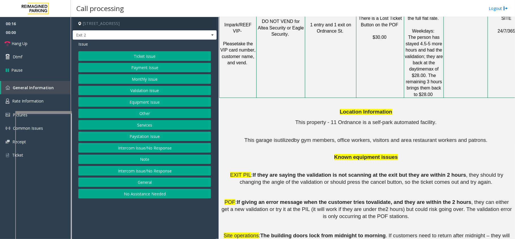
drag, startPoint x: 357, startPoint y: 146, endPoint x: 301, endPoint y: 150, distance: 56.1
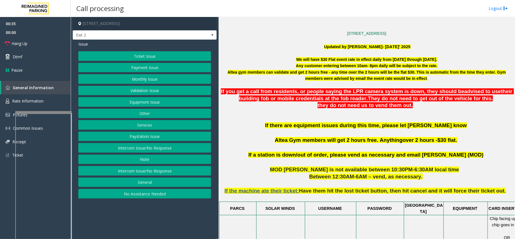
scroll to position [170, 20]
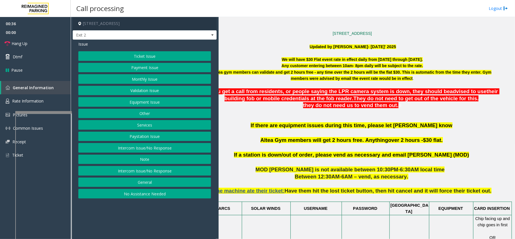
drag, startPoint x: 301, startPoint y: 150, endPoint x: 325, endPoint y: 150, distance: 23.5
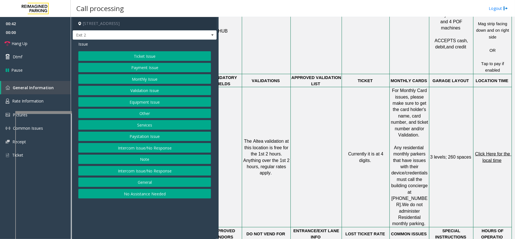
scroll to position [396, 20]
drag, startPoint x: 310, startPoint y: 150, endPoint x: 332, endPoint y: 151, distance: 22.0
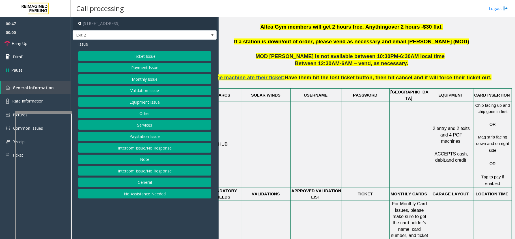
scroll to position [283, 0]
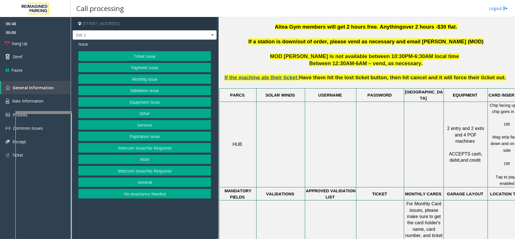
drag, startPoint x: 332, startPoint y: 151, endPoint x: 310, endPoint y: 146, distance: 21.9
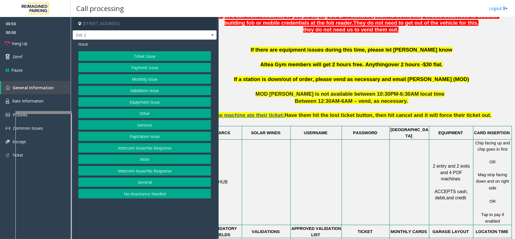
scroll to position [246, 20]
drag, startPoint x: 310, startPoint y: 146, endPoint x: 321, endPoint y: 146, distance: 10.2
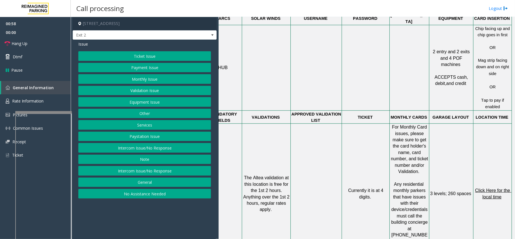
scroll to position [359, 20]
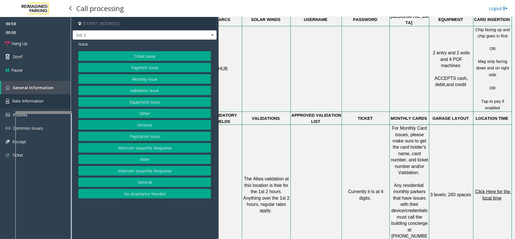
click at [44, 99] on link "Rate Information" at bounding box center [35, 101] width 71 height 14
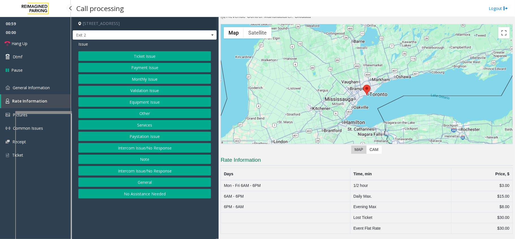
scroll to position [14, 0]
click at [47, 90] on link "General Information" at bounding box center [35, 87] width 71 height 13
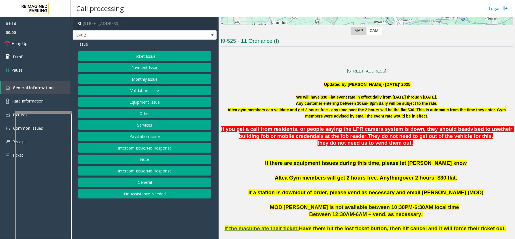
scroll to position [170, 0]
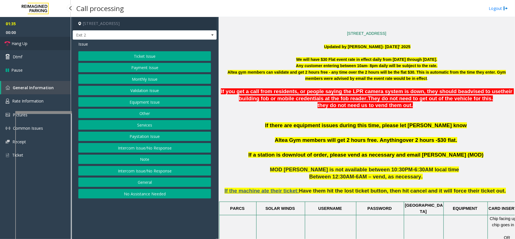
click at [48, 43] on link "Hang Up" at bounding box center [35, 43] width 71 height 13
click at [152, 107] on button "Equipment Issue" at bounding box center [144, 102] width 133 height 10
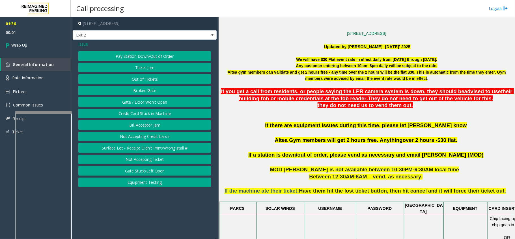
click at [153, 104] on button "Gate / Door Won't Open" at bounding box center [144, 102] width 133 height 10
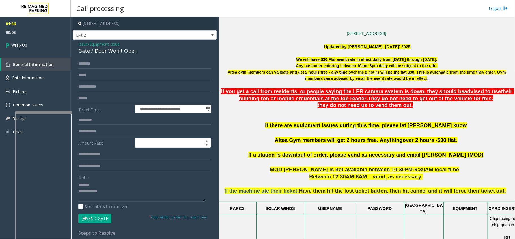
click at [111, 51] on div "Gate / Door Won't Open" at bounding box center [144, 51] width 133 height 8
click at [140, 196] on textarea at bounding box center [141, 190] width 127 height 21
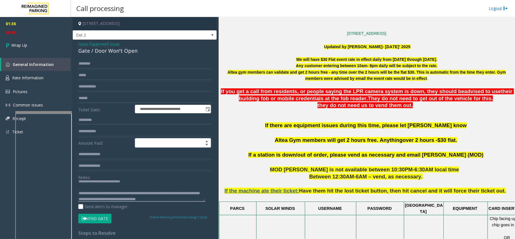
click at [181, 192] on textarea at bounding box center [141, 190] width 127 height 21
type textarea "**********"
click at [44, 45] on link "Wrap Up" at bounding box center [35, 45] width 71 height 17
